Goal: Task Accomplishment & Management: Manage account settings

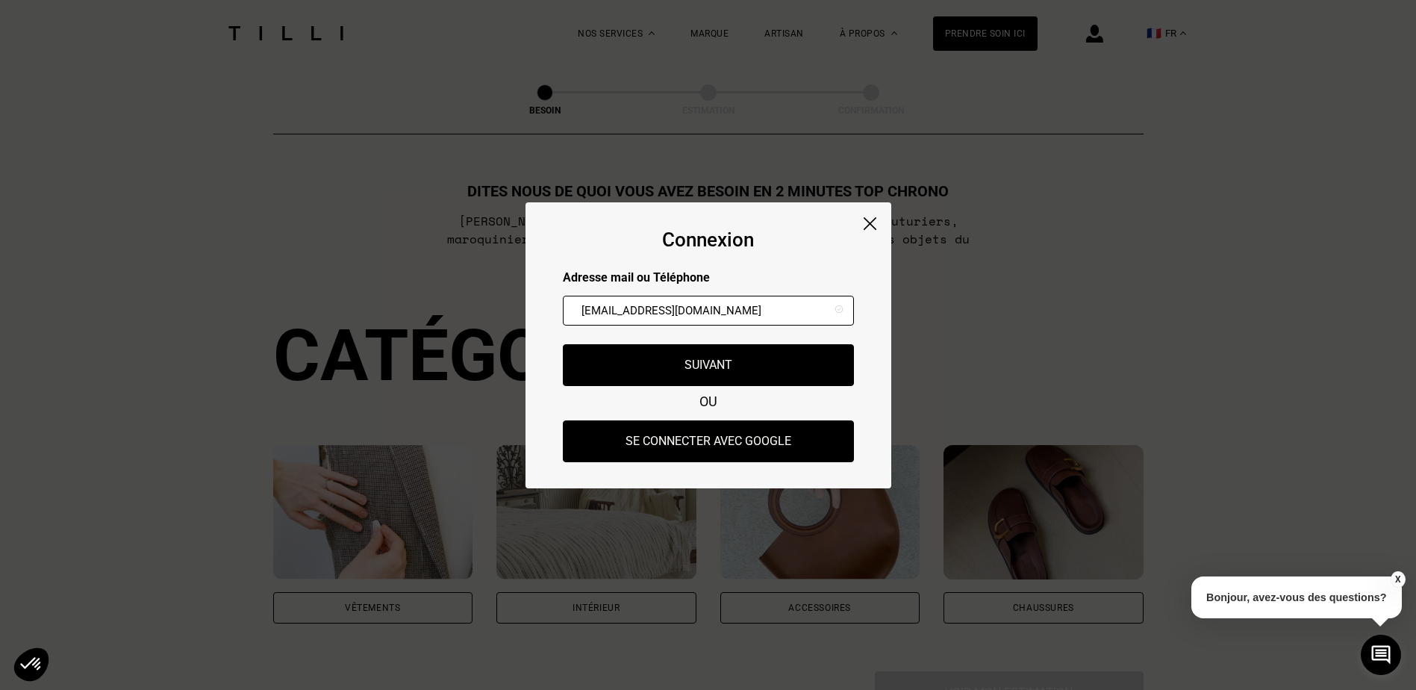
click at [762, 358] on button "Suivant" at bounding box center [708, 365] width 291 height 42
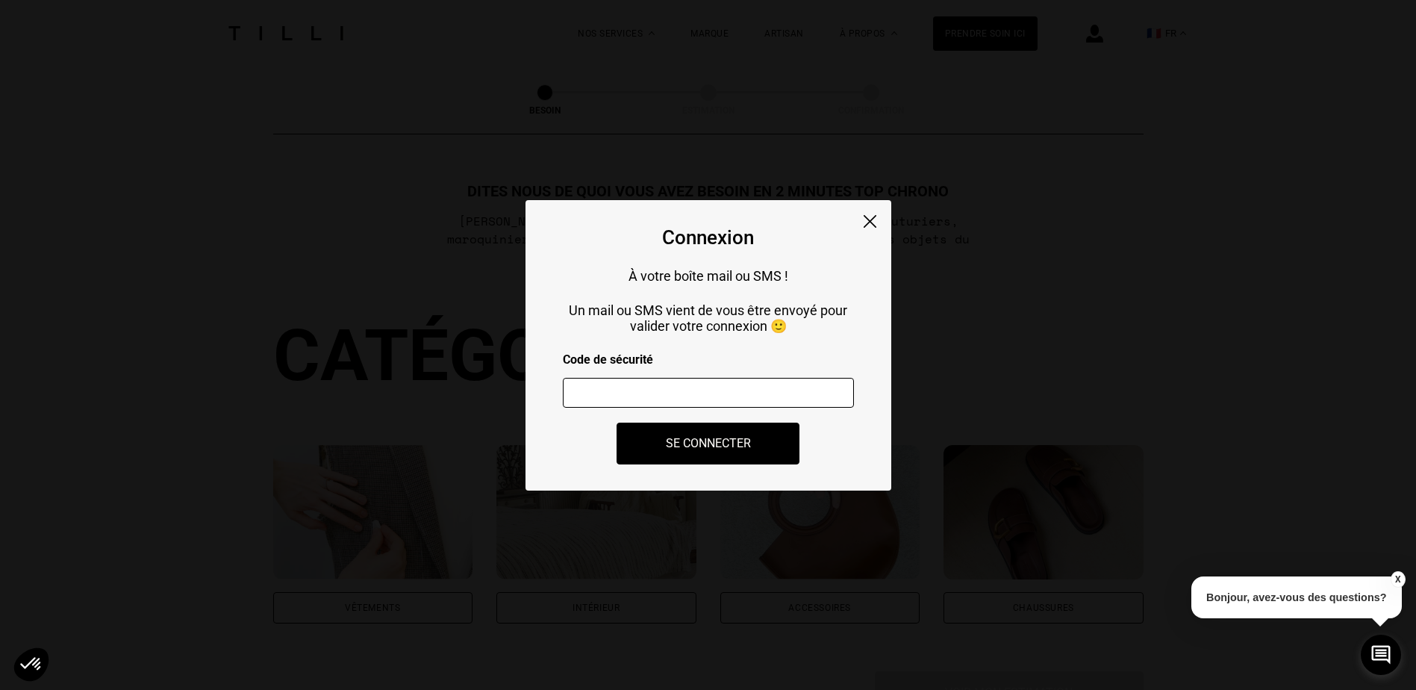
click at [750, 387] on input "number" at bounding box center [708, 393] width 291 height 30
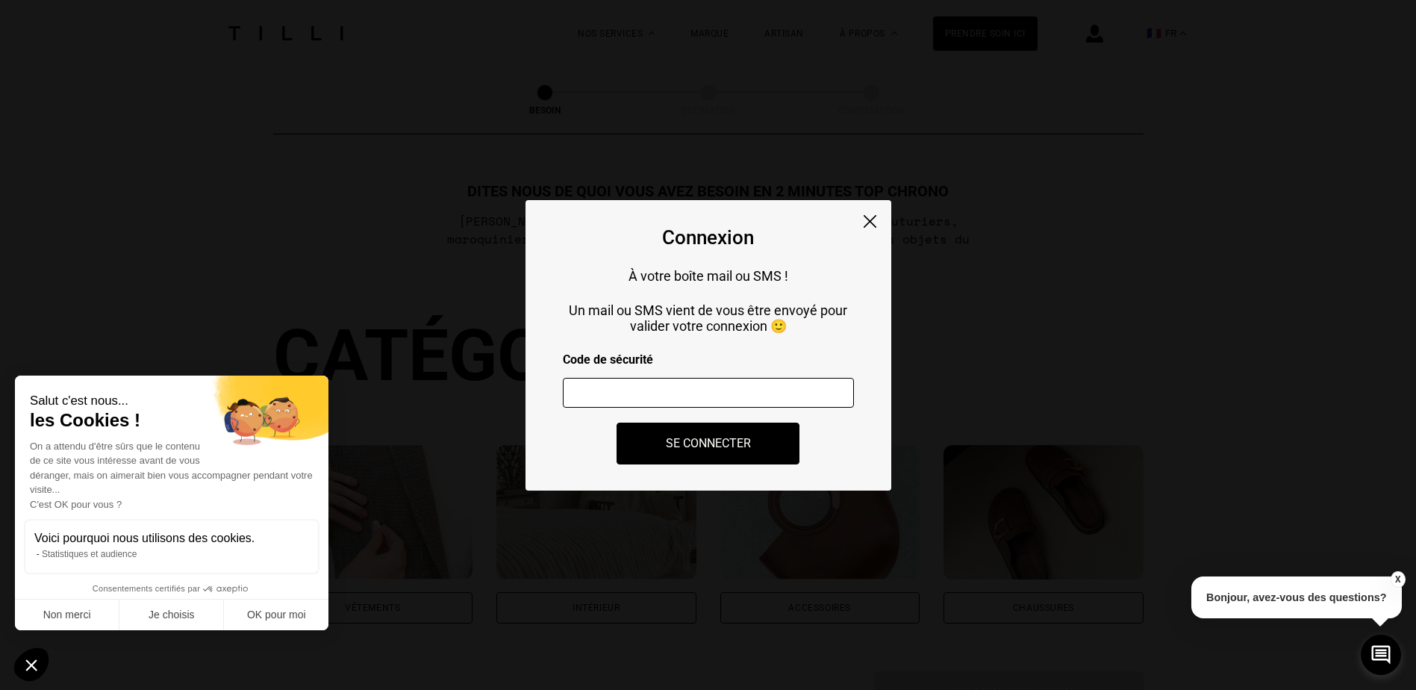
click at [790, 388] on input "number" at bounding box center [708, 393] width 291 height 30
type input "969603"
click at [769, 432] on button "Se connecter" at bounding box center [709, 443] width 202 height 46
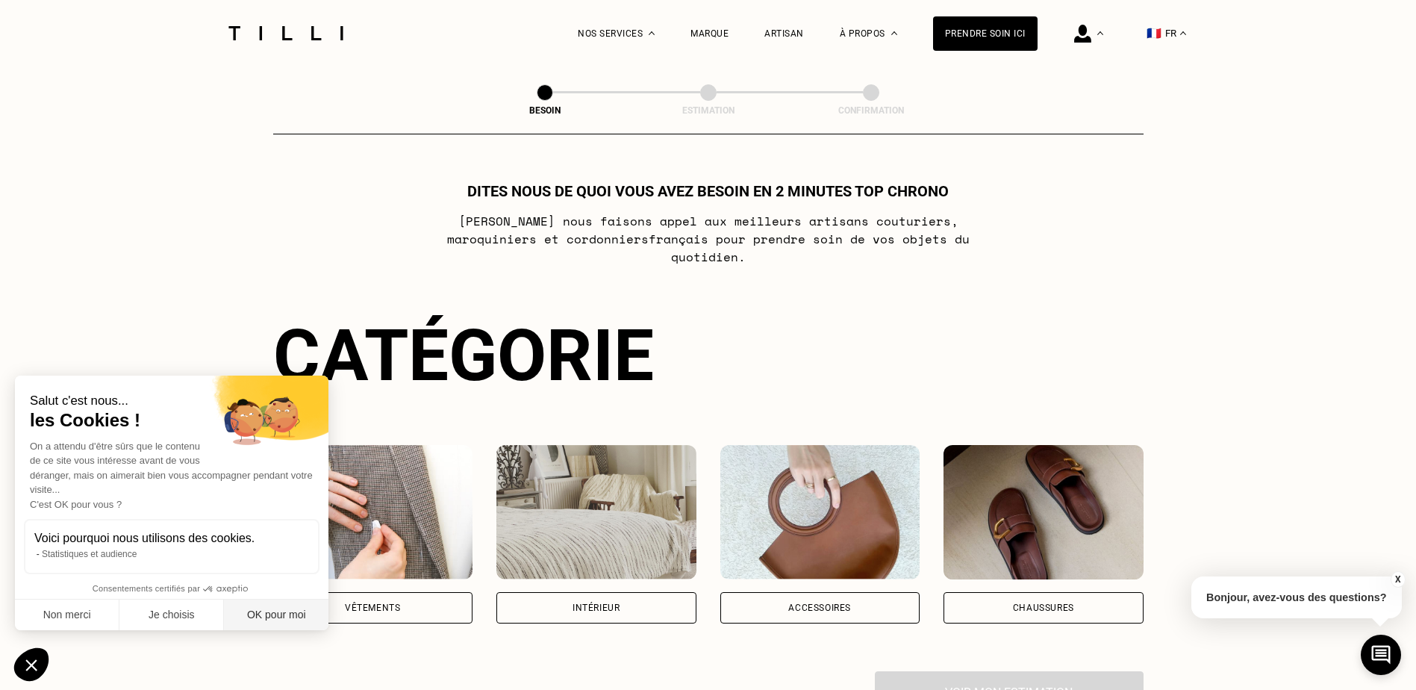
click at [278, 617] on button "OK pour moi" at bounding box center [276, 614] width 105 height 31
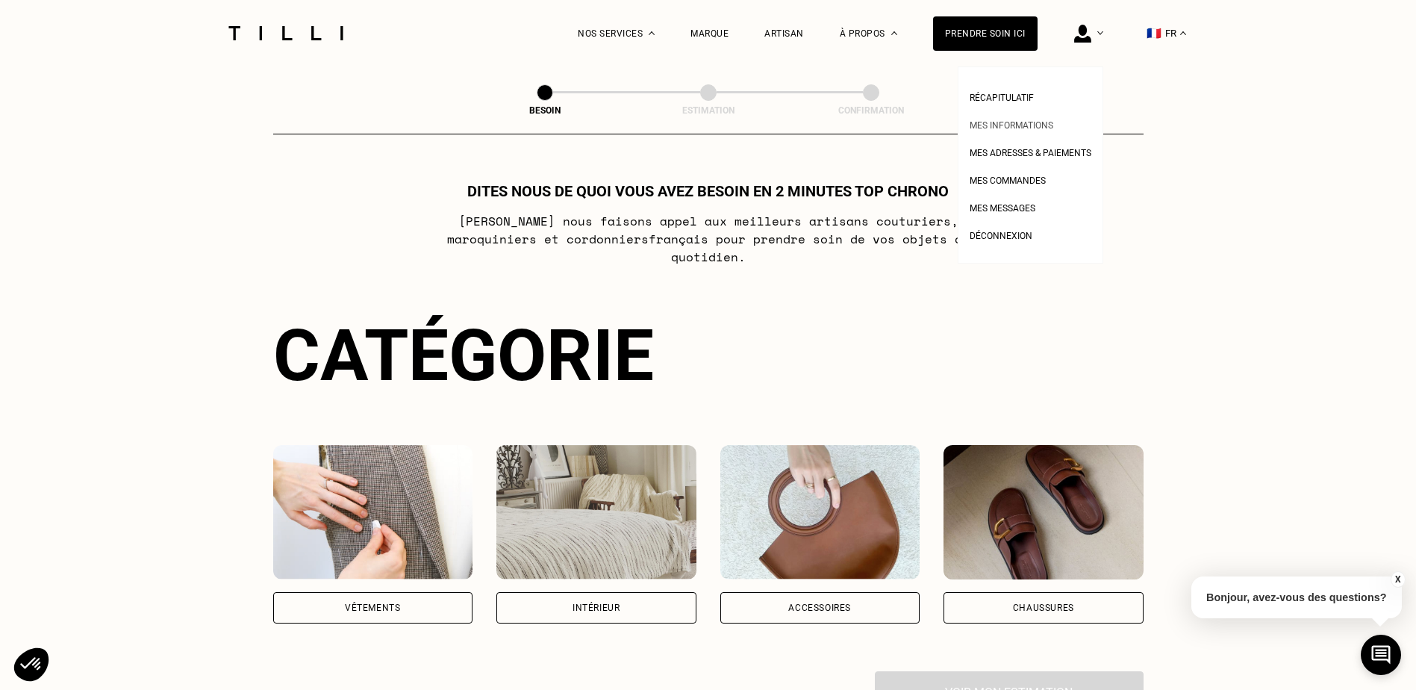
click at [1014, 125] on span "Mes informations" at bounding box center [1012, 125] width 84 height 10
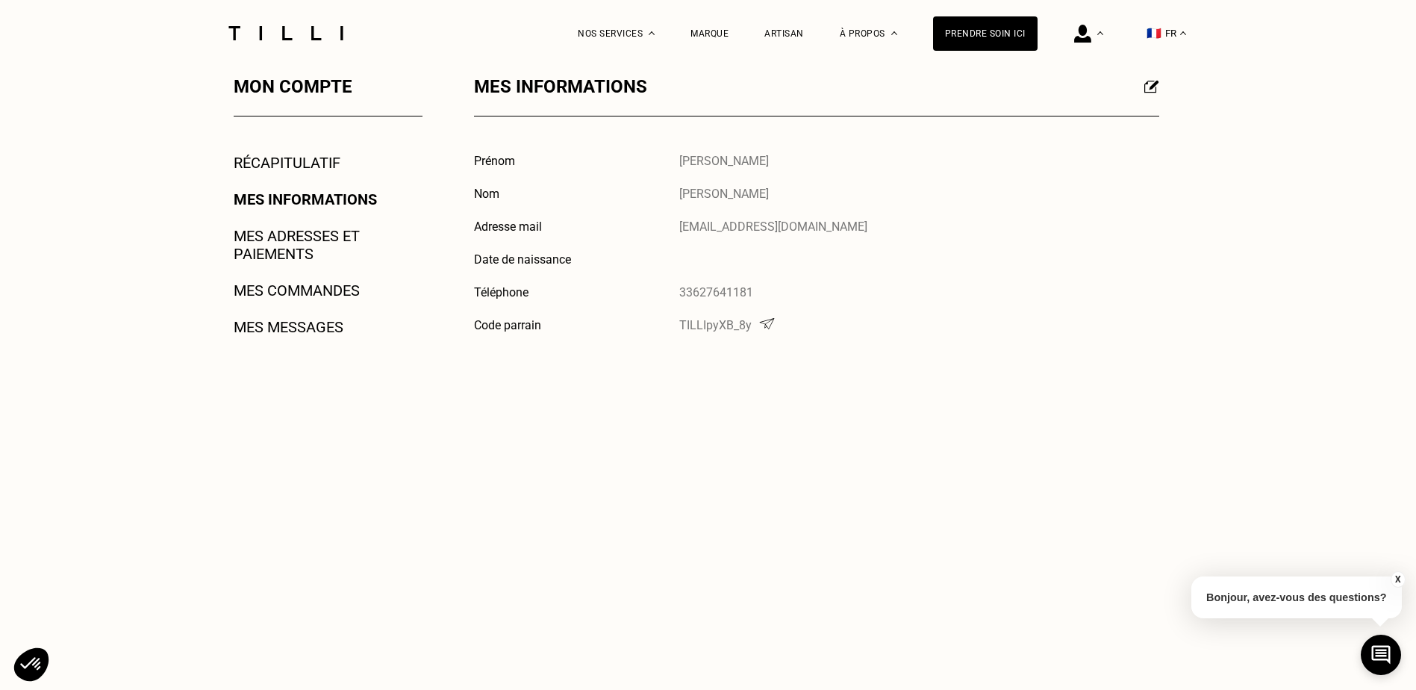
scroll to position [75, 0]
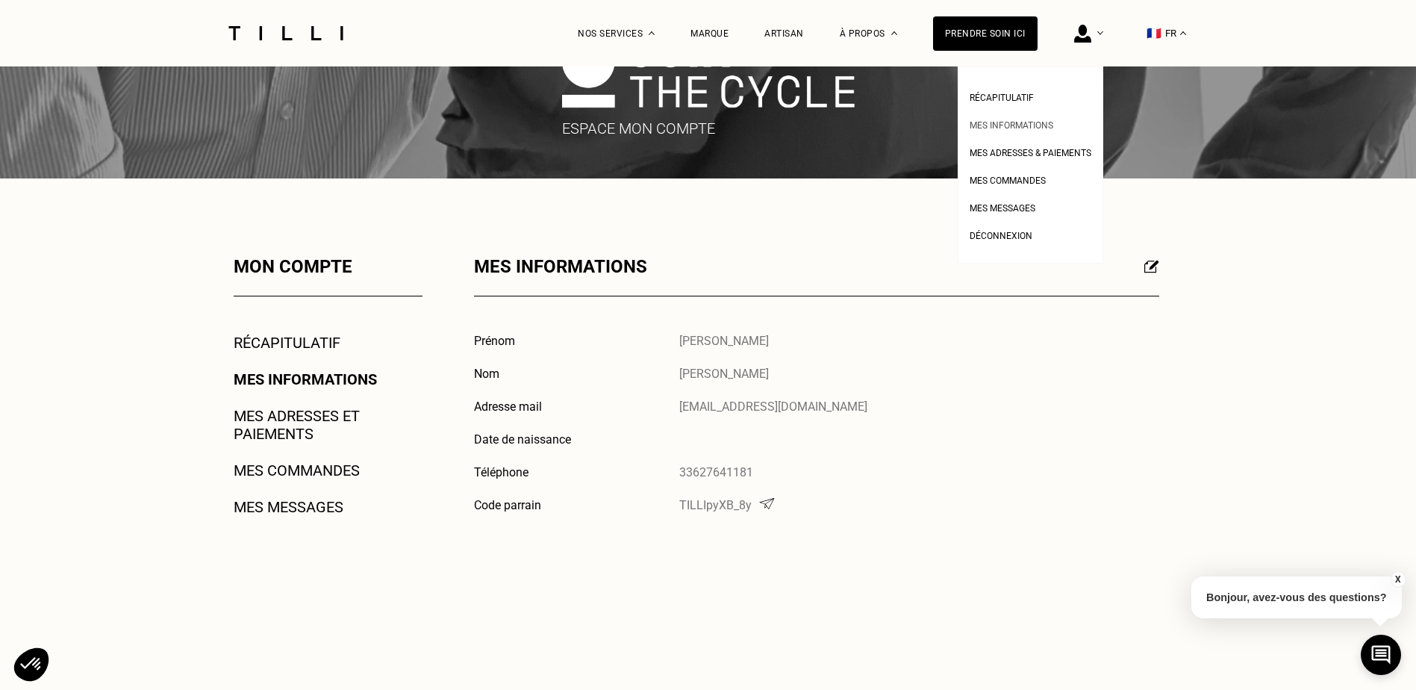
click at [1012, 125] on span "Mes informations" at bounding box center [1012, 125] width 84 height 10
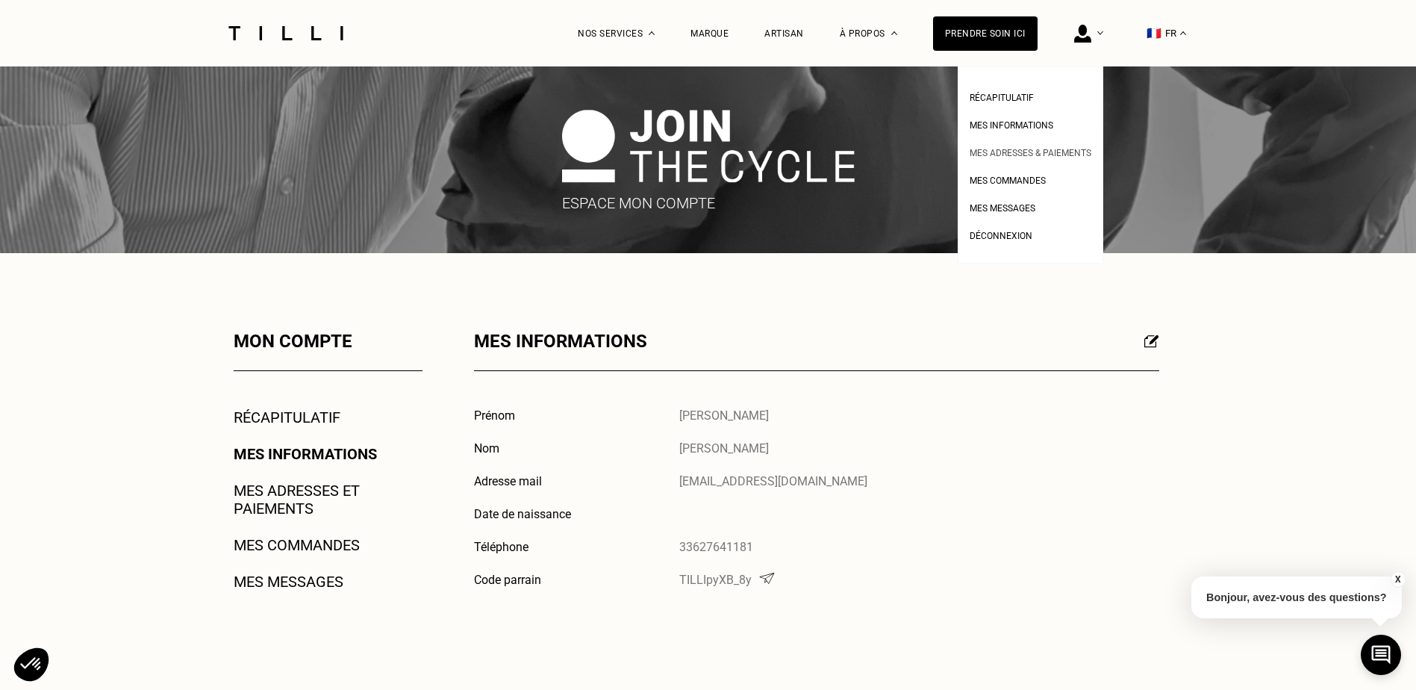
click at [1023, 152] on span "Mes adresses & paiements" at bounding box center [1031, 153] width 122 height 10
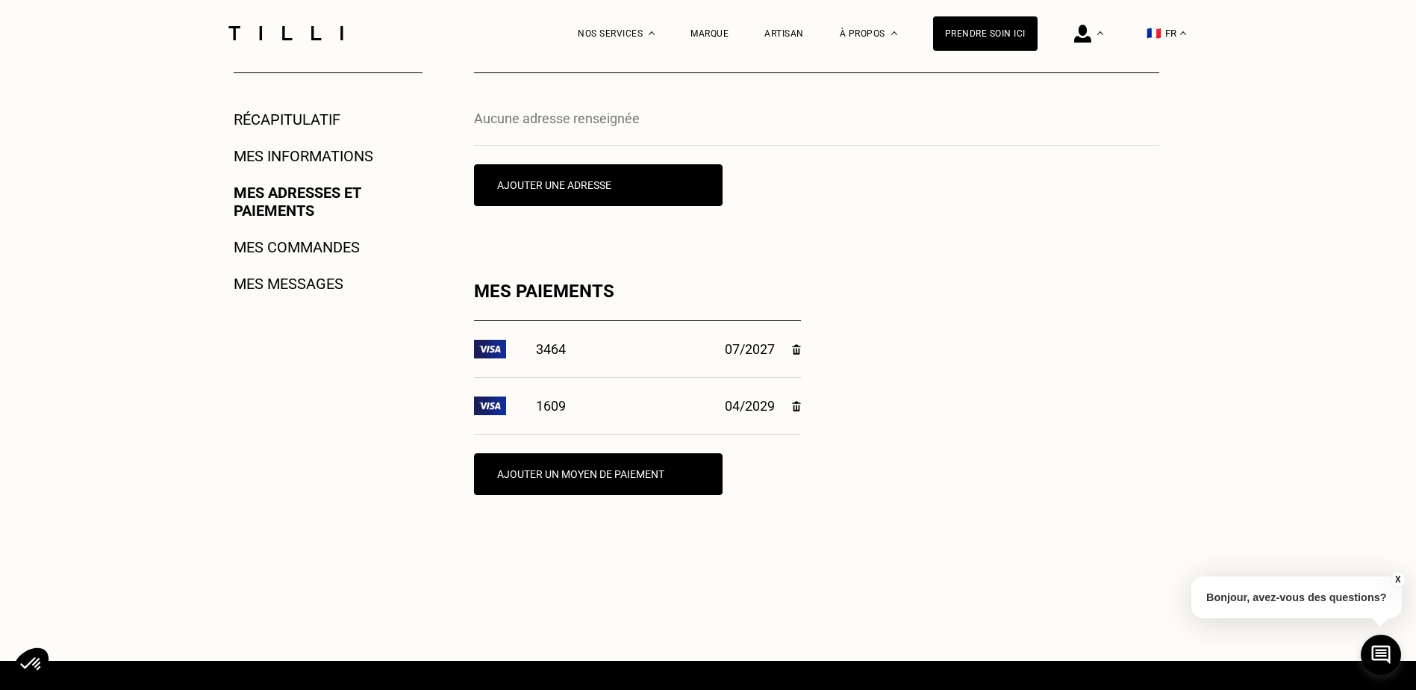
scroll to position [299, 0]
click at [798, 351] on img at bounding box center [796, 348] width 8 height 10
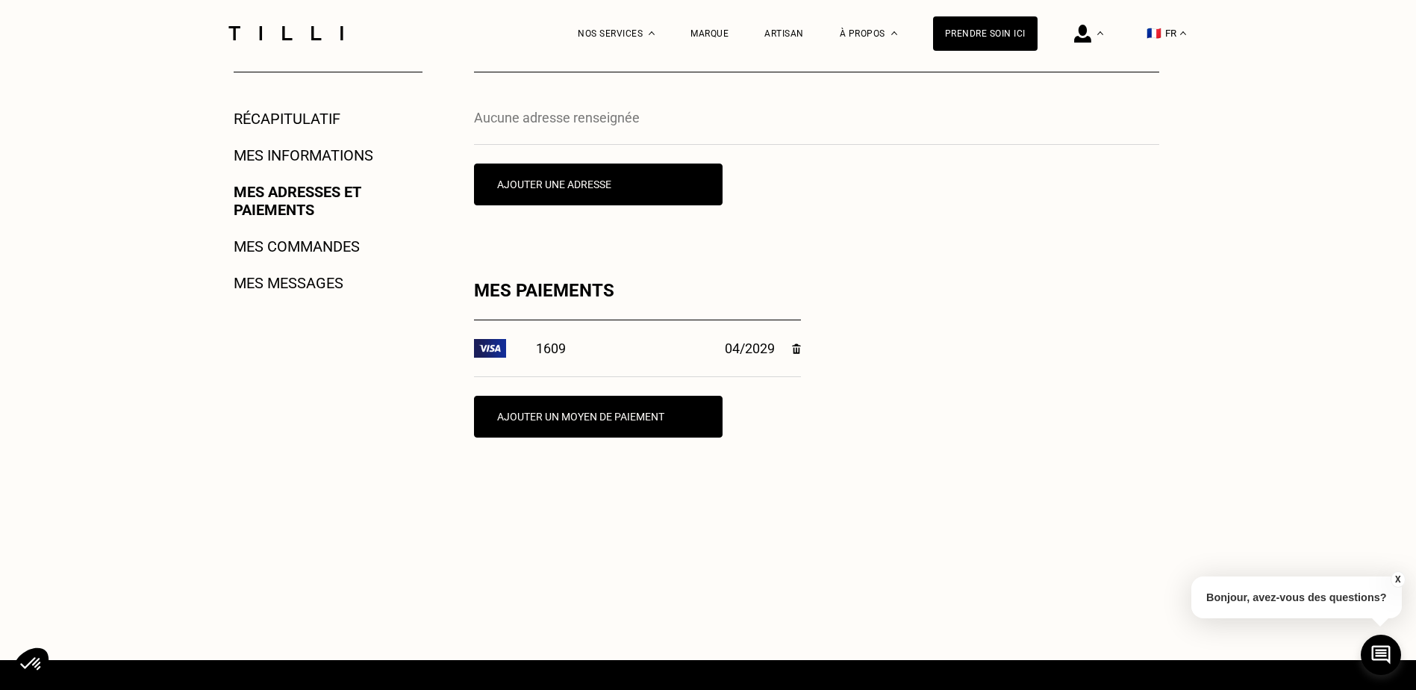
click at [794, 354] on img at bounding box center [796, 348] width 8 height 10
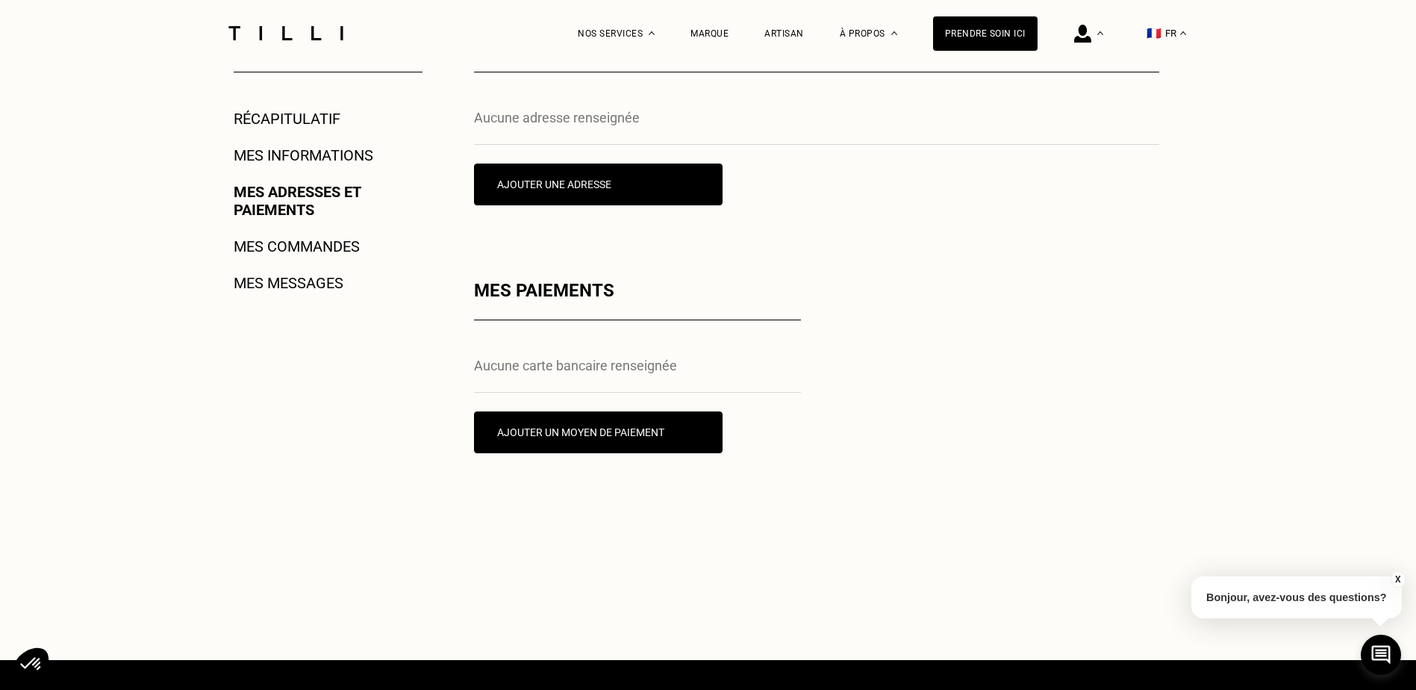
click at [980, 459] on div "Mes adresses Aucune adresse renseignée Ajouter une adresse Mes paiements Aucune…" at bounding box center [816, 308] width 685 height 553
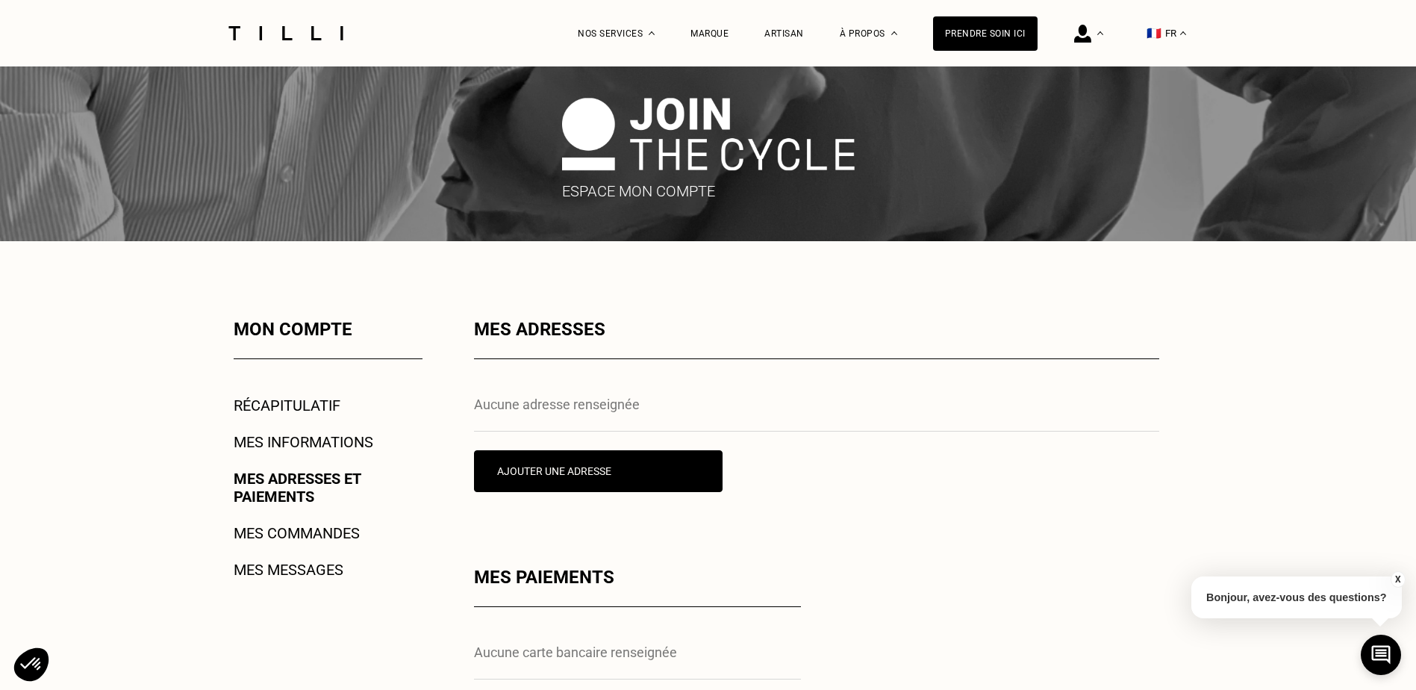
scroll to position [0, 0]
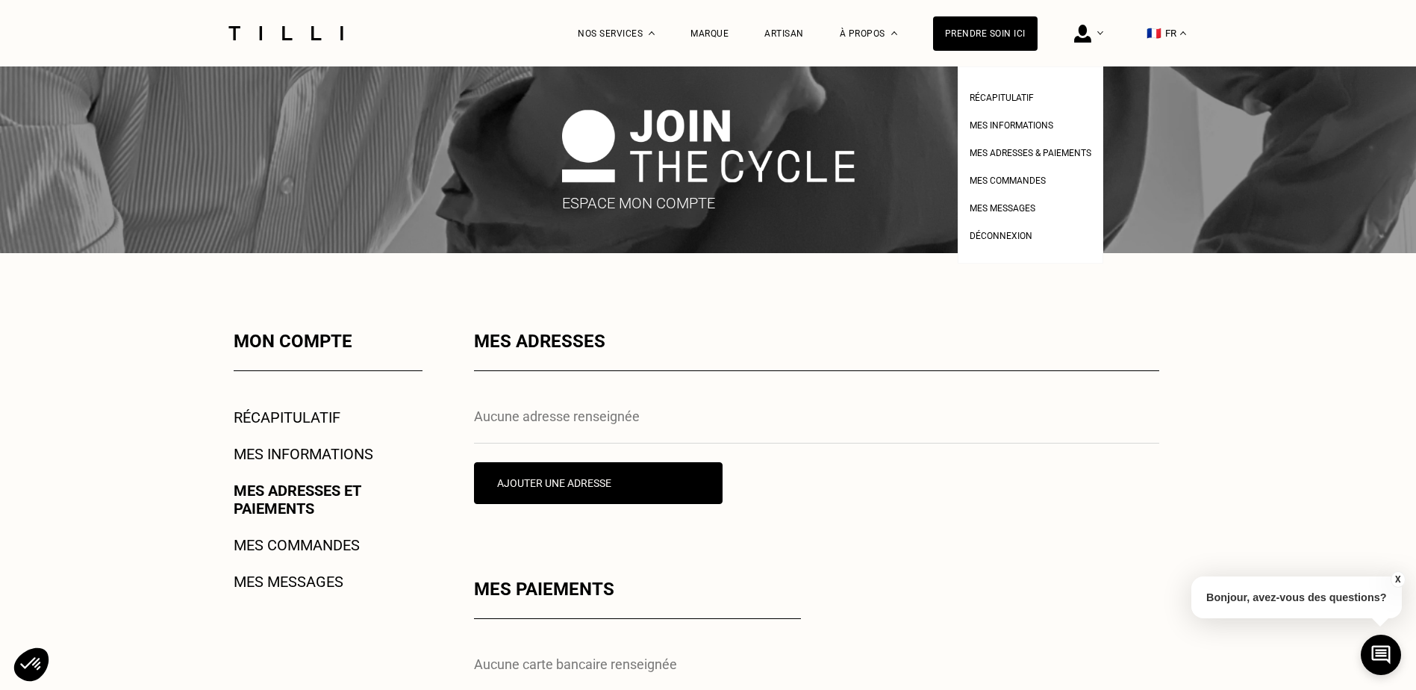
click at [1086, 37] on img at bounding box center [1082, 34] width 17 height 18
